Goal: Task Accomplishment & Management: Use online tool/utility

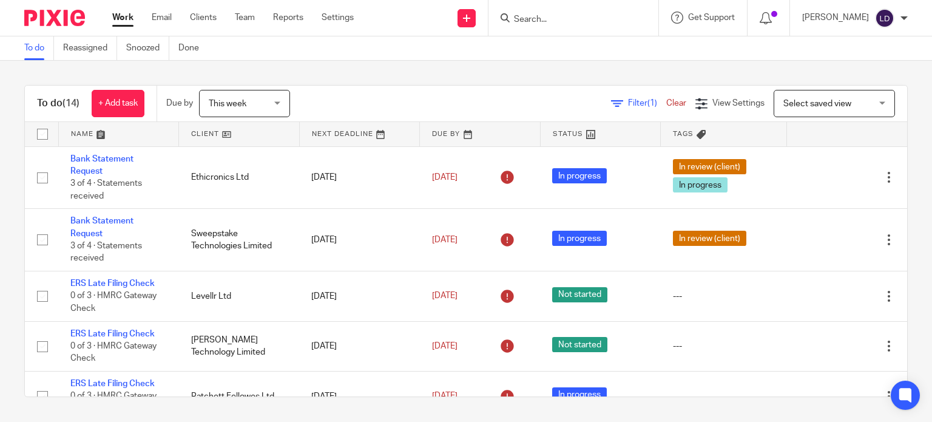
click at [210, 135] on link at bounding box center [239, 134] width 120 height 24
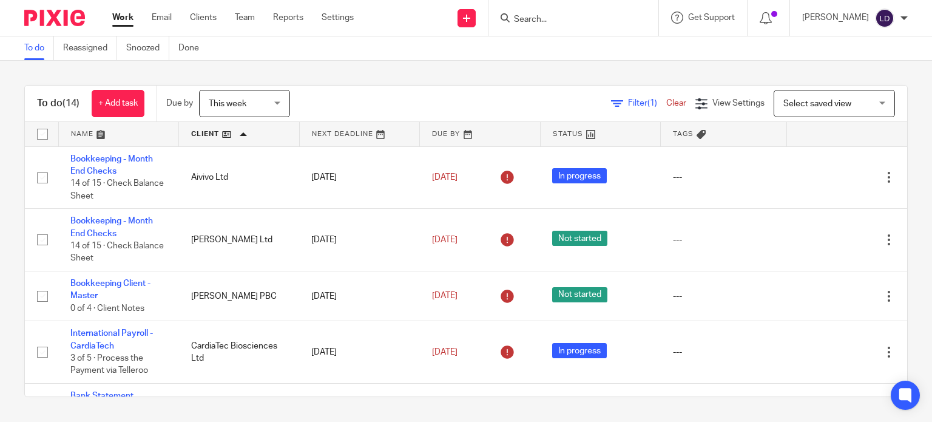
click at [528, 18] on input "Search" at bounding box center [567, 20] width 109 height 11
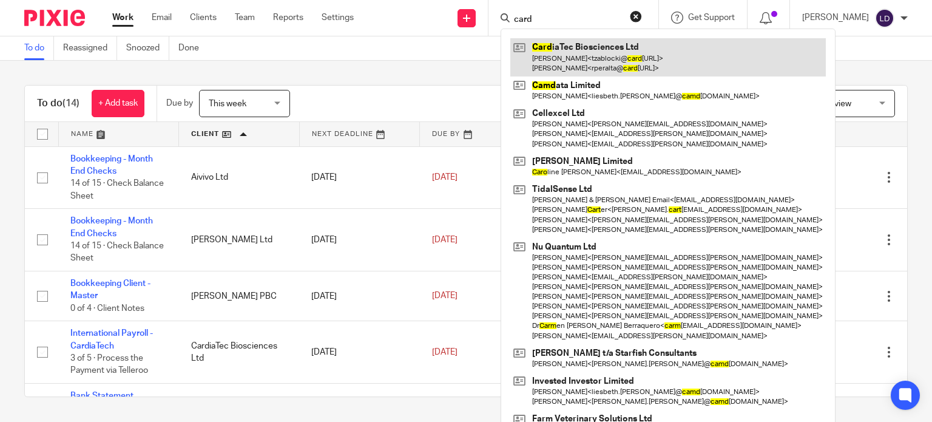
type input "card"
click at [553, 47] on link at bounding box center [668, 57] width 316 height 38
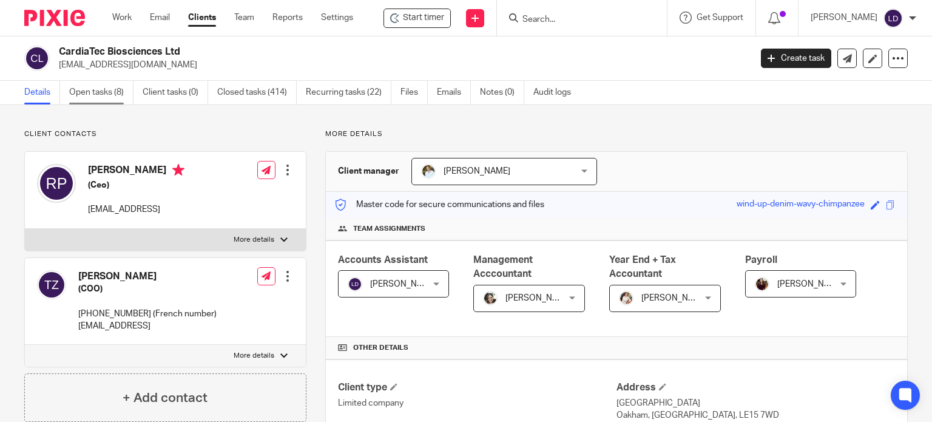
click at [110, 84] on link "Open tasks (8)" at bounding box center [101, 93] width 64 height 24
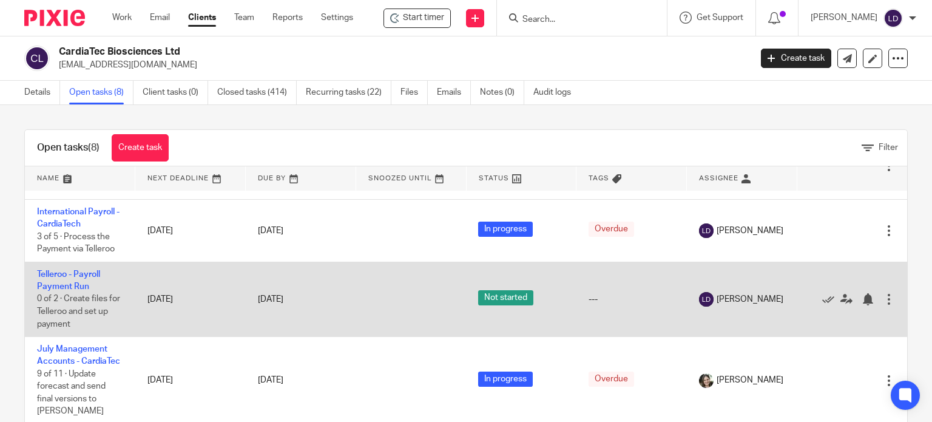
scroll to position [202, 0]
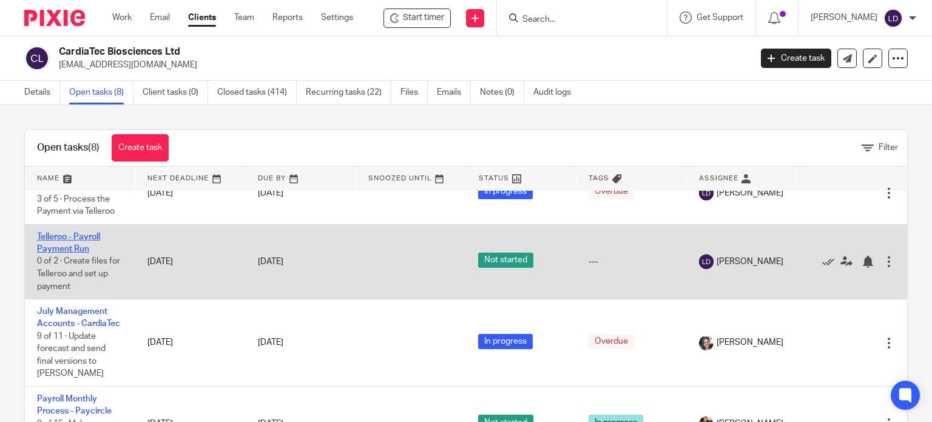
click at [86, 245] on link "Telleroo - Payroll Payment Run" at bounding box center [68, 242] width 63 height 21
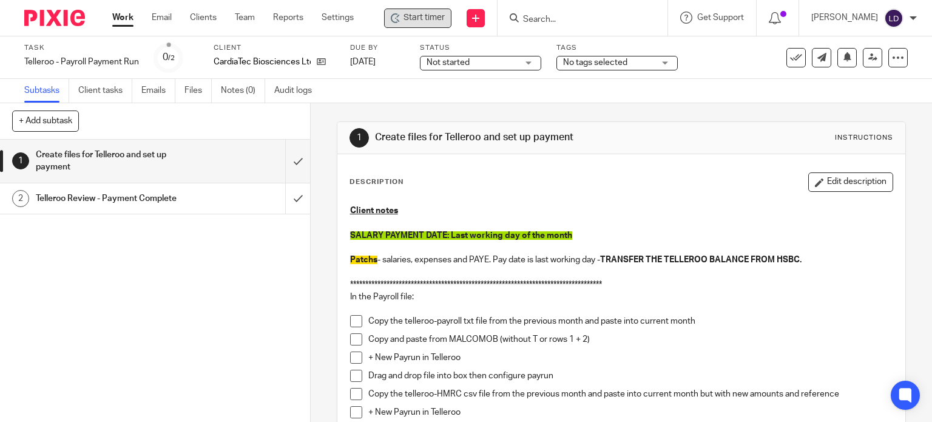
click at [417, 24] on span "Start timer" at bounding box center [423, 18] width 41 height 13
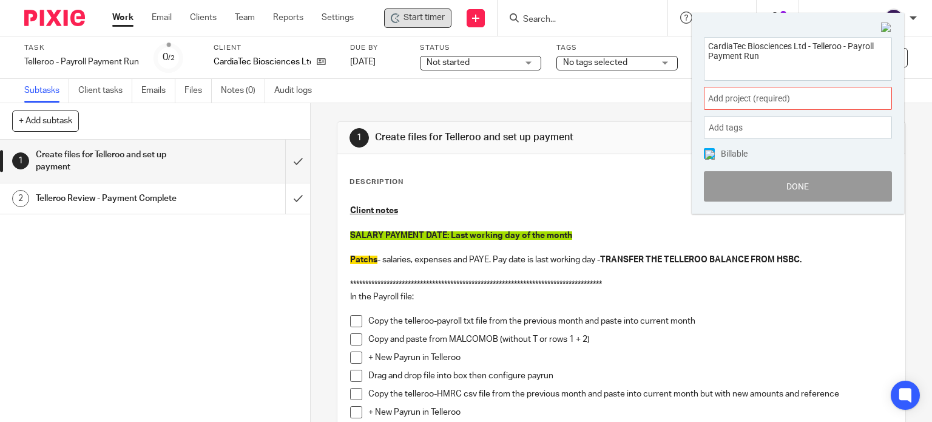
click at [801, 101] on span "Add project (required) :" at bounding box center [784, 98] width 153 height 13
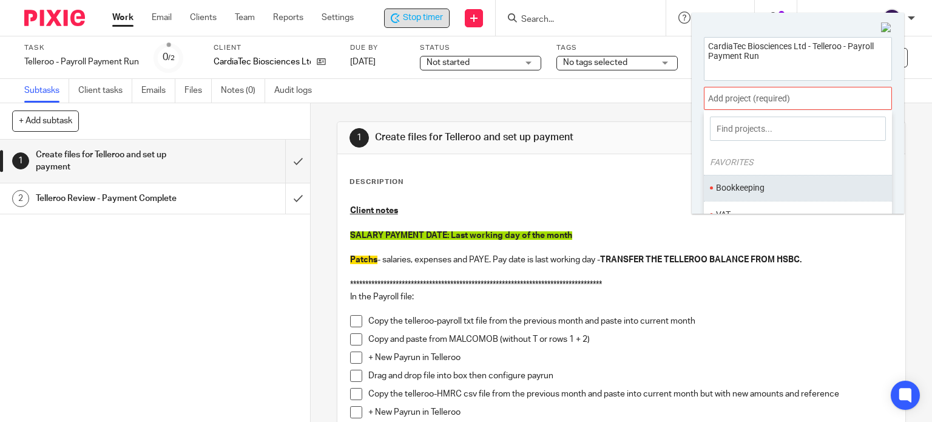
click at [751, 184] on li "Bookkeeping" at bounding box center [795, 187] width 158 height 13
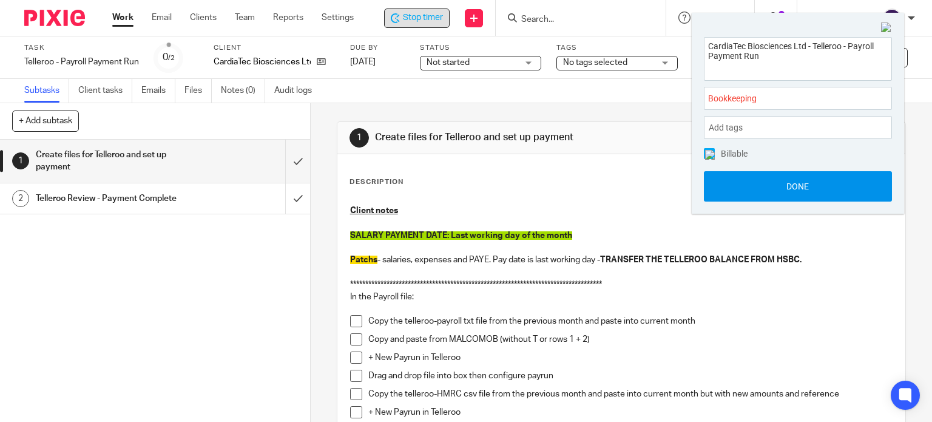
click at [751, 186] on button "Done" at bounding box center [798, 186] width 188 height 30
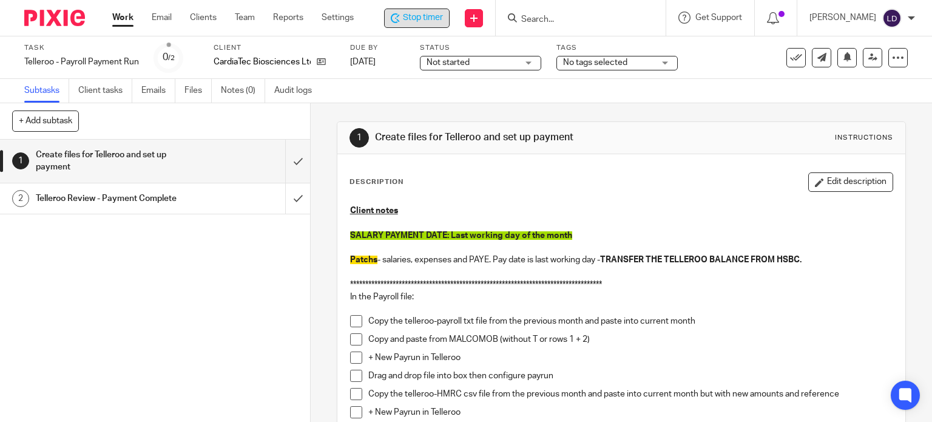
click at [507, 63] on span "Not started" at bounding box center [472, 62] width 91 height 13
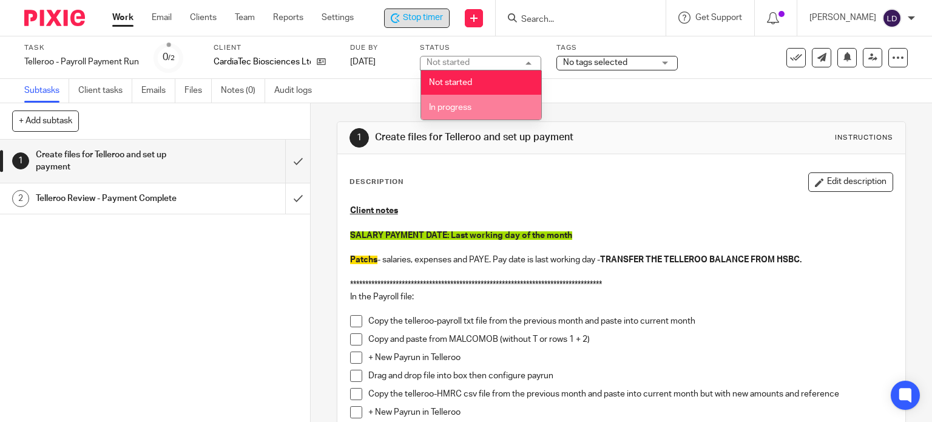
click at [505, 109] on li "In progress" at bounding box center [481, 107] width 120 height 25
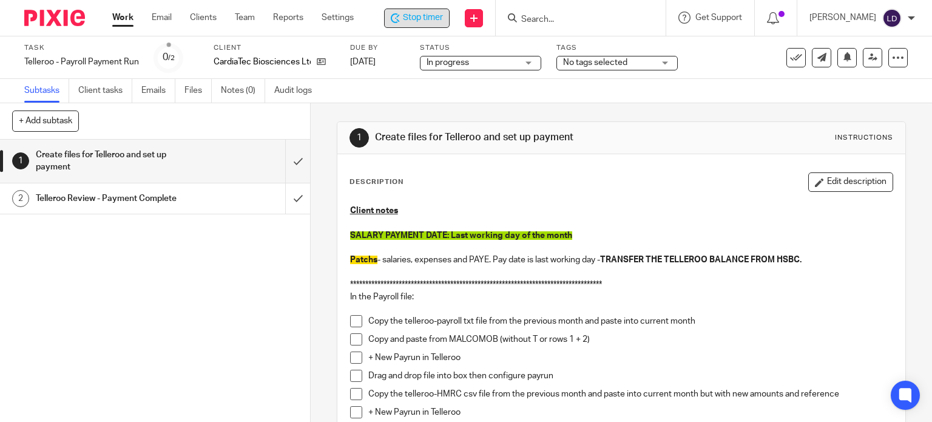
click at [611, 100] on div "Subtasks Client tasks Emails Files Notes (0) Audit logs" at bounding box center [466, 91] width 932 height 24
